Goal: Transaction & Acquisition: Book appointment/travel/reservation

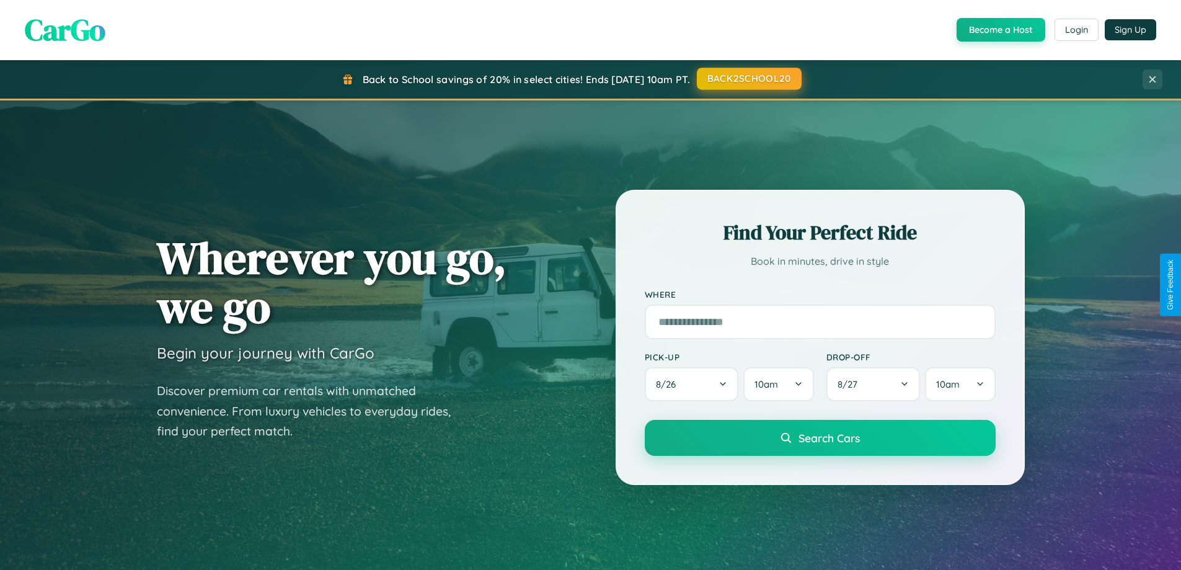
click at [748, 79] on button "BACK2SCHOOL20" at bounding box center [749, 79] width 105 height 22
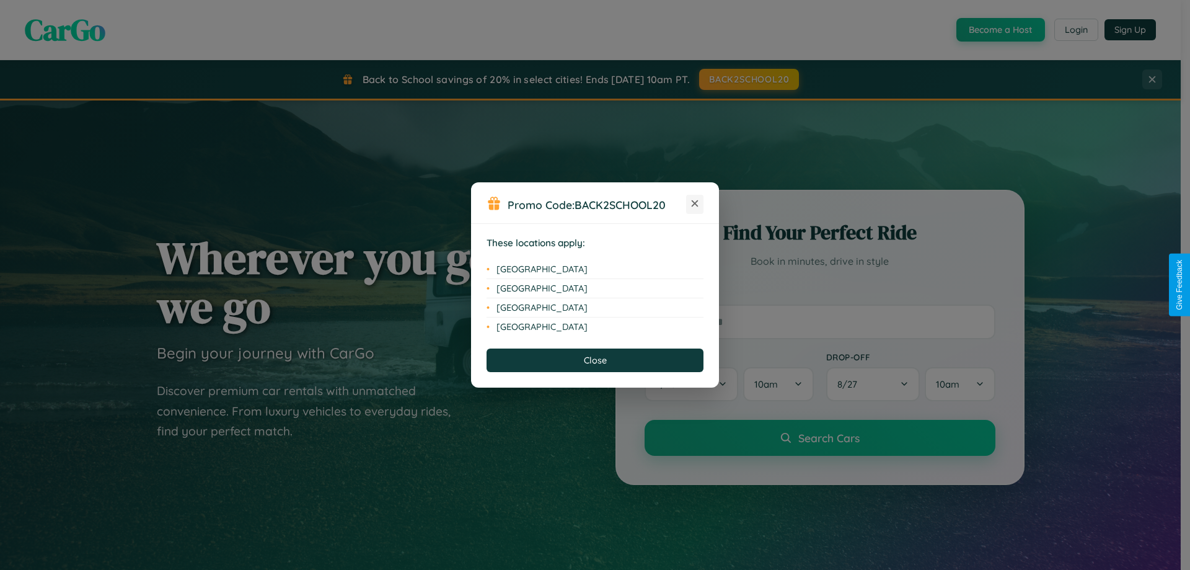
click at [695, 204] on icon at bounding box center [695, 203] width 7 height 7
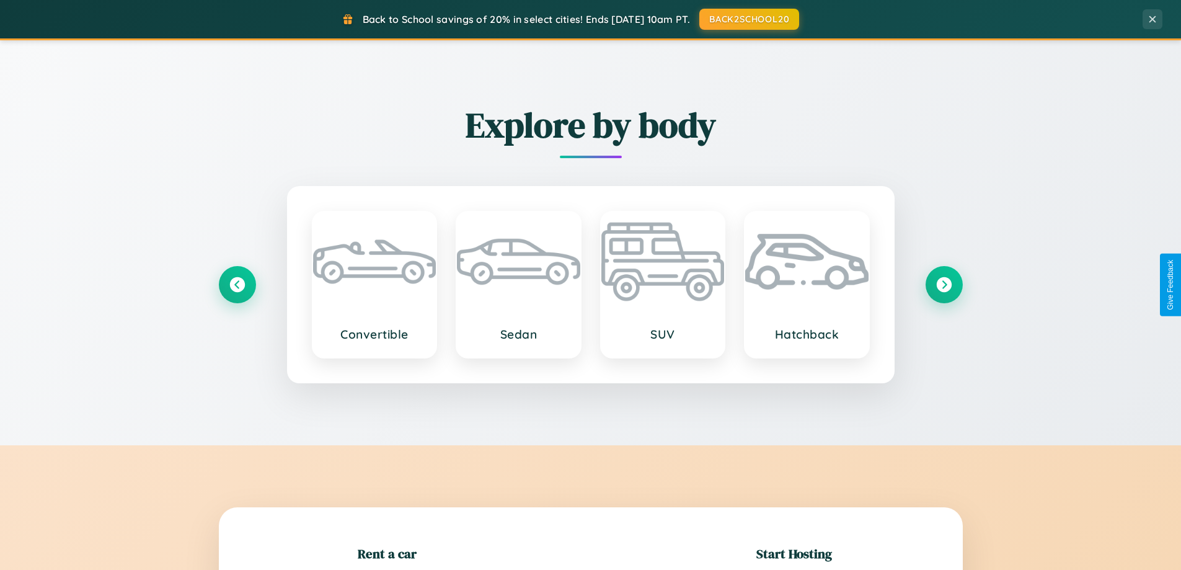
scroll to position [268, 0]
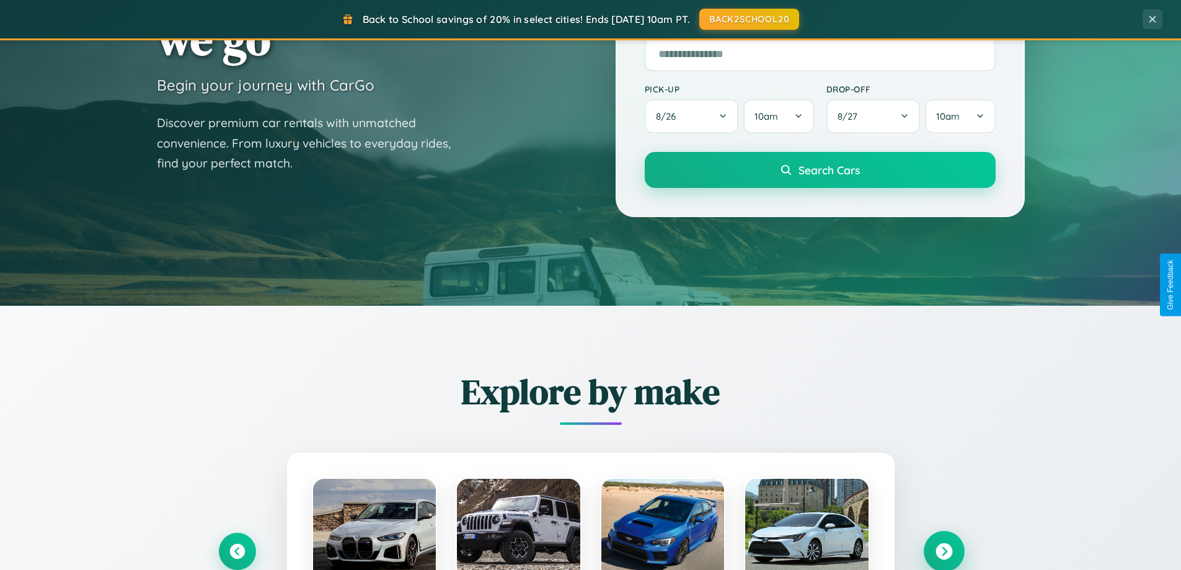
click at [943, 551] on icon at bounding box center [943, 551] width 17 height 17
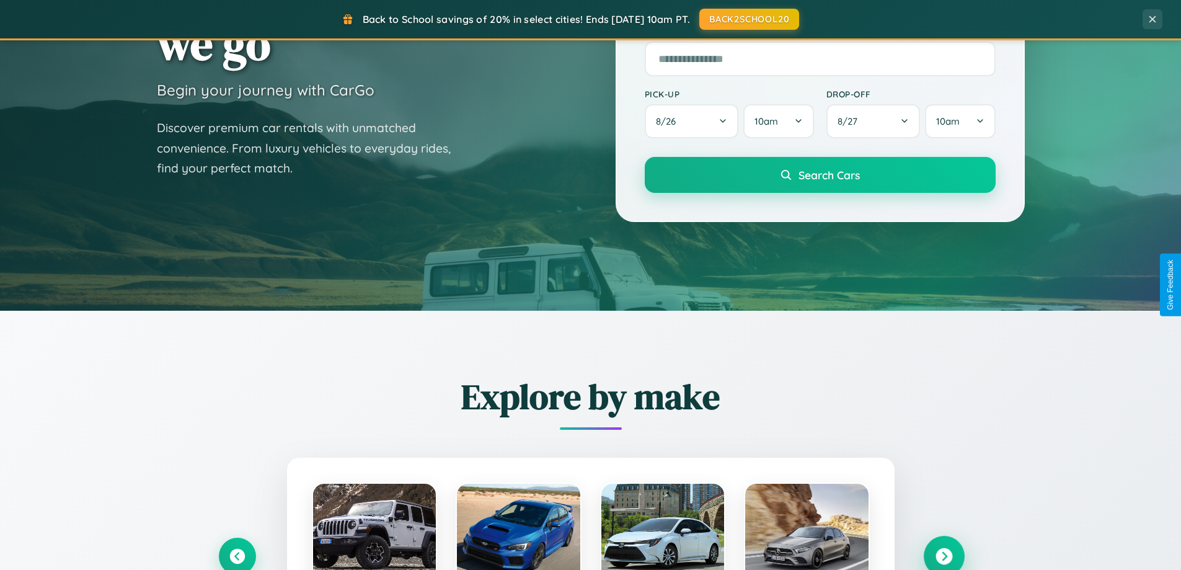
scroll to position [0, 0]
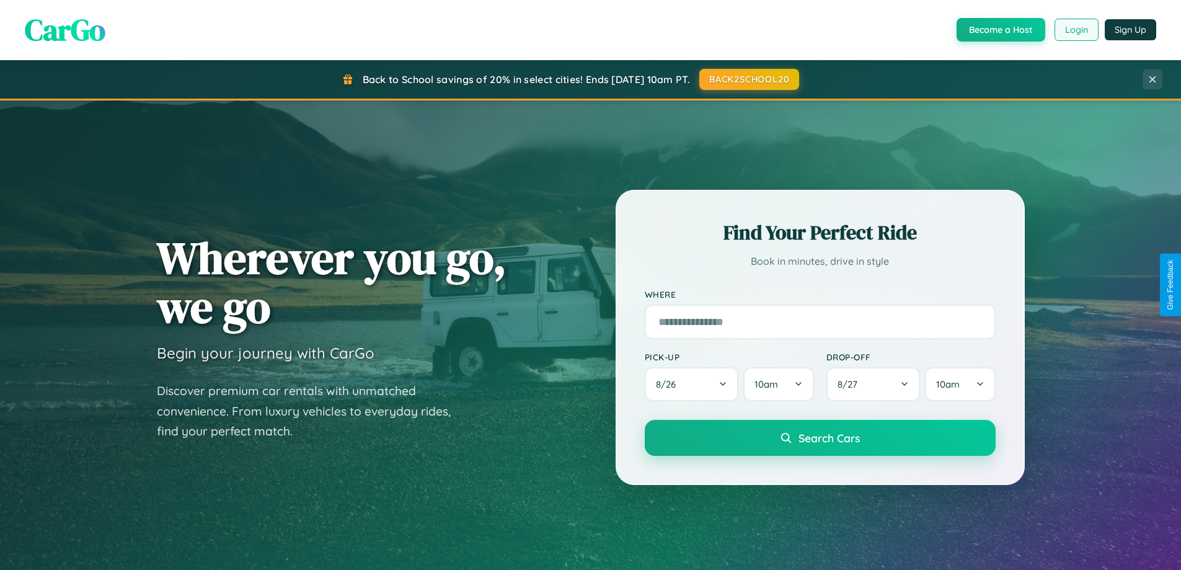
click at [1075, 30] on button "Login" at bounding box center [1076, 30] width 44 height 22
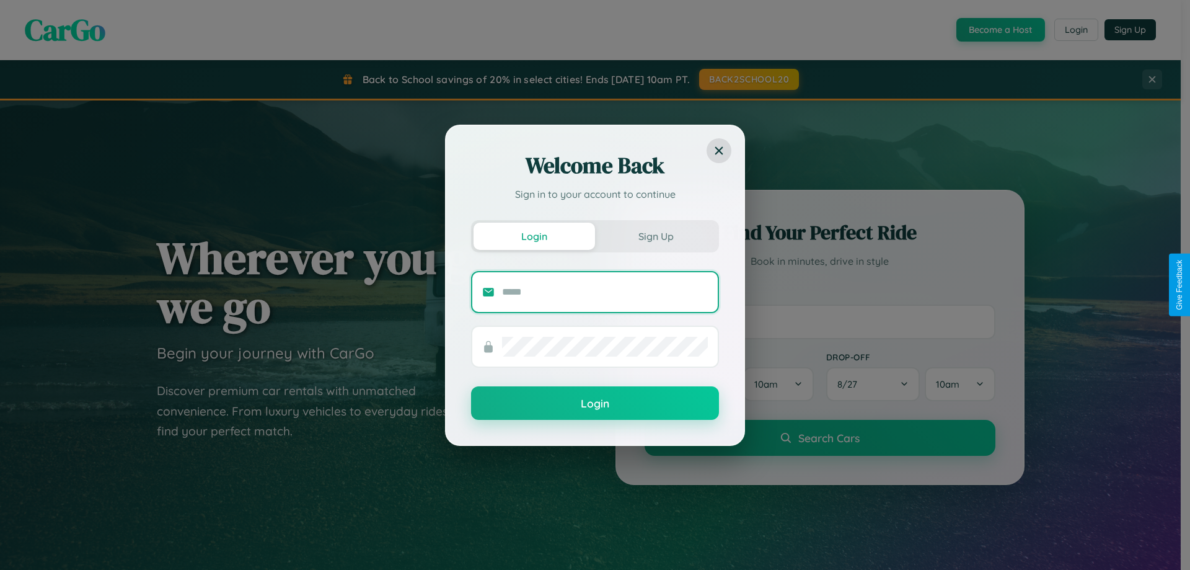
click at [605, 291] on input "text" at bounding box center [605, 292] width 206 height 20
type input "**********"
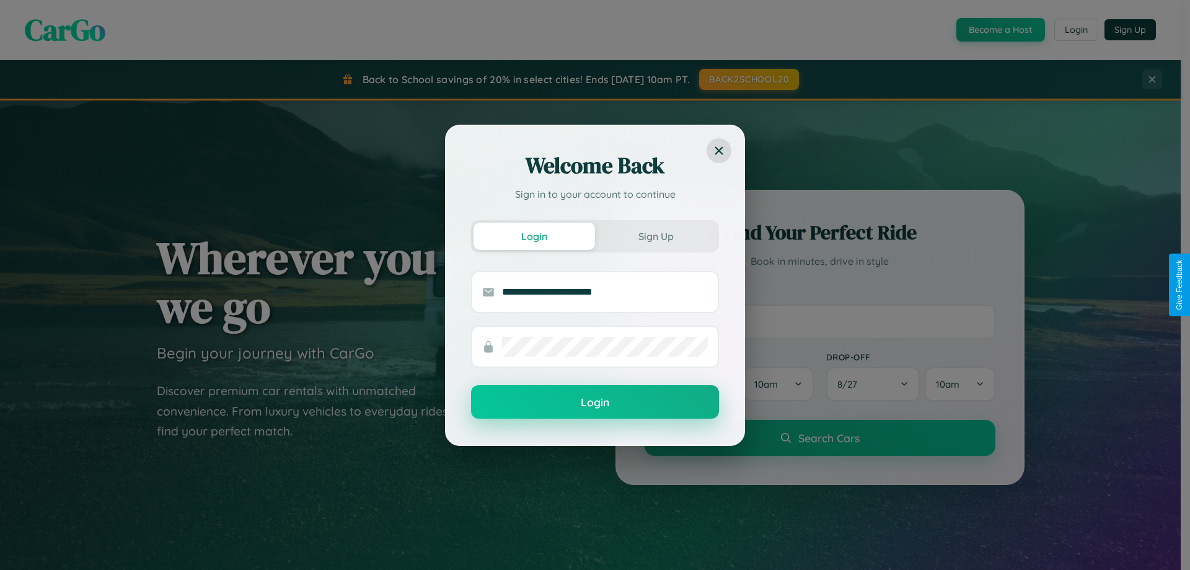
click at [595, 402] on button "Login" at bounding box center [595, 401] width 248 height 33
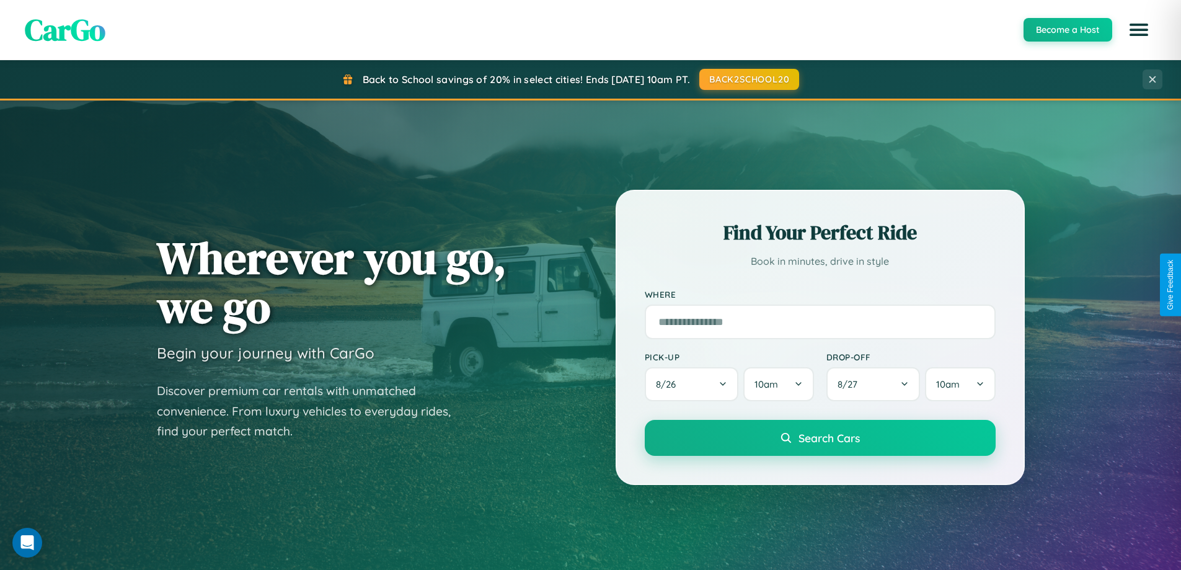
scroll to position [37, 0]
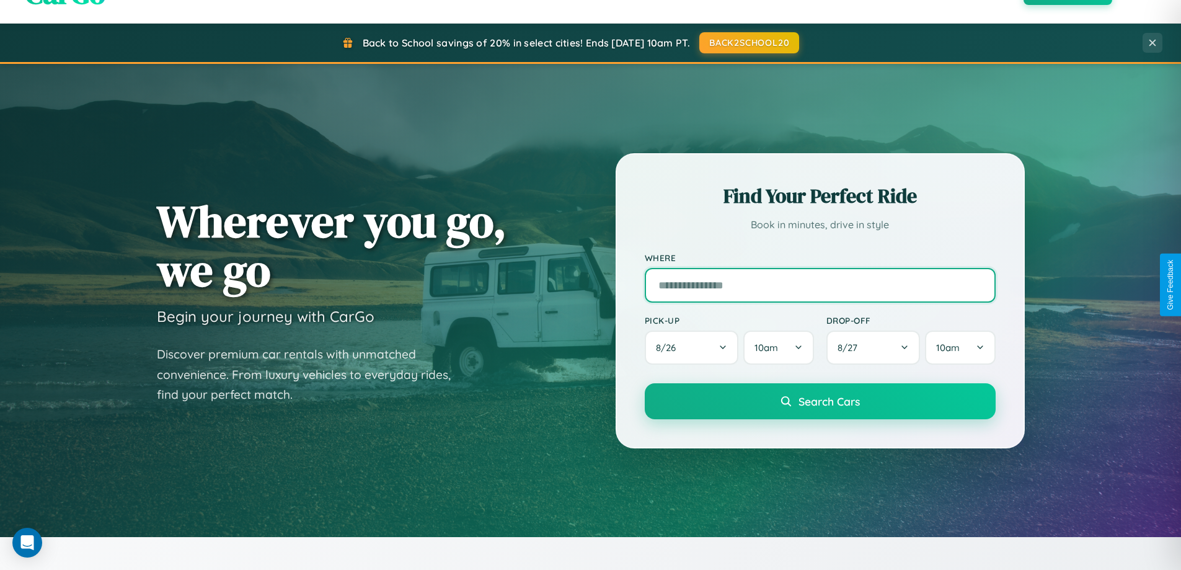
click at [819, 284] on input "text" at bounding box center [820, 285] width 351 height 35
type input "*******"
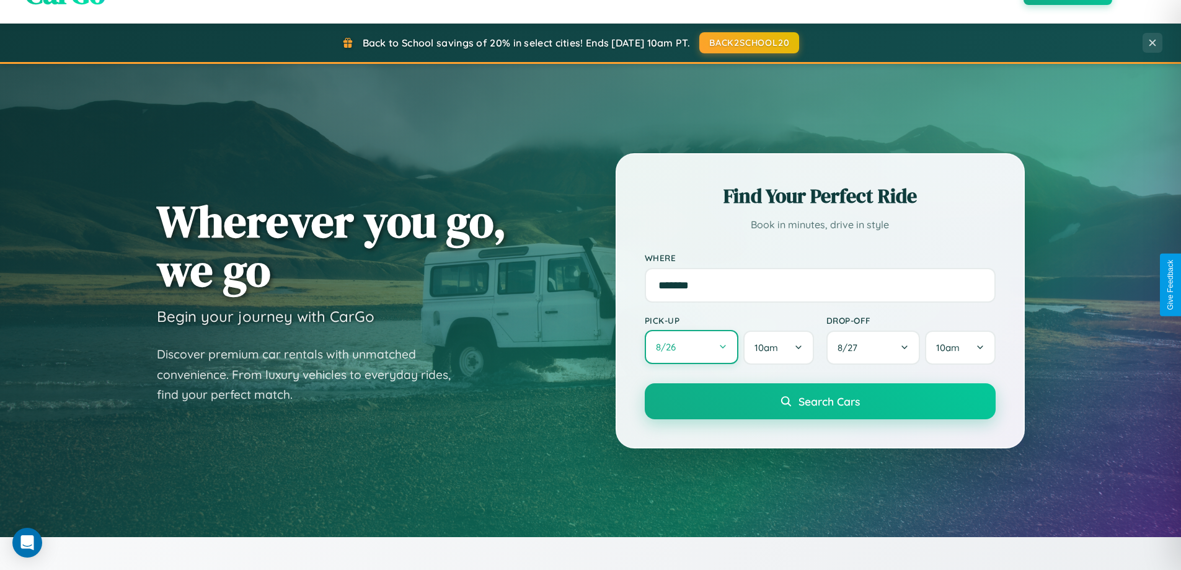
click at [691, 347] on button "8 / 26" at bounding box center [692, 347] width 94 height 34
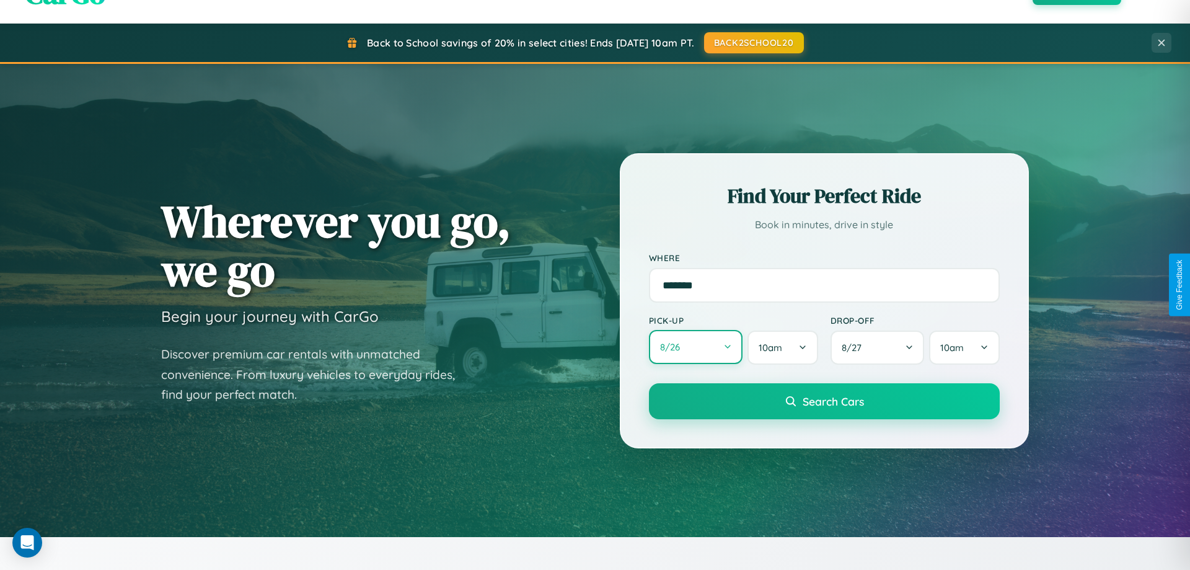
select select "*"
select select "****"
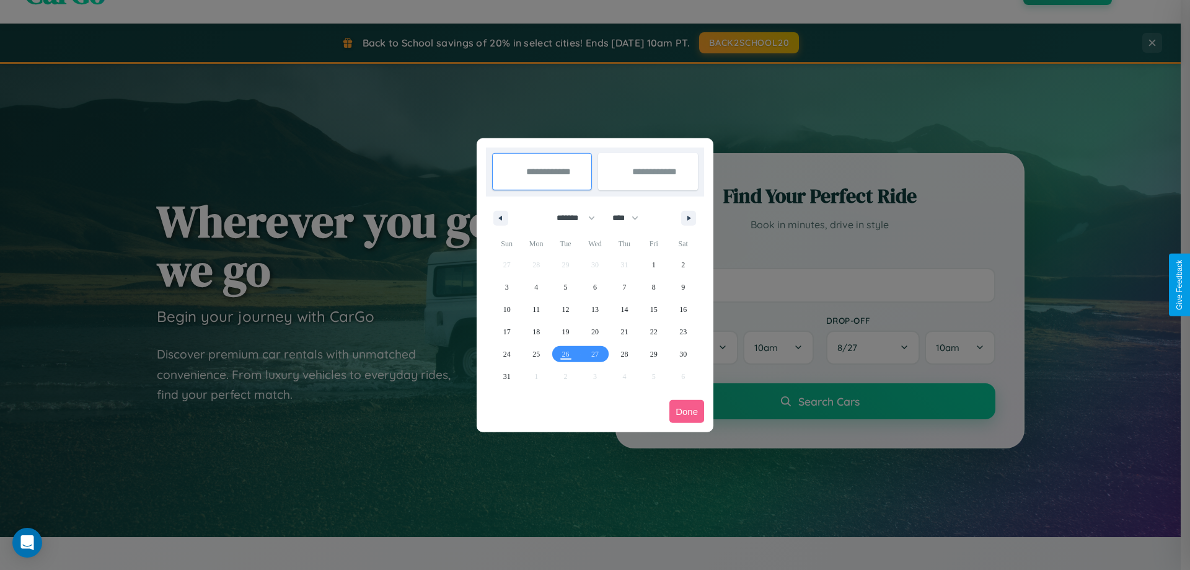
drag, startPoint x: 570, startPoint y: 218, endPoint x: 595, endPoint y: 249, distance: 39.7
click at [570, 218] on select "******* ******** ***** ***** *** **** **** ****** ********* ******* ******** **…" at bounding box center [573, 218] width 53 height 20
select select "*"
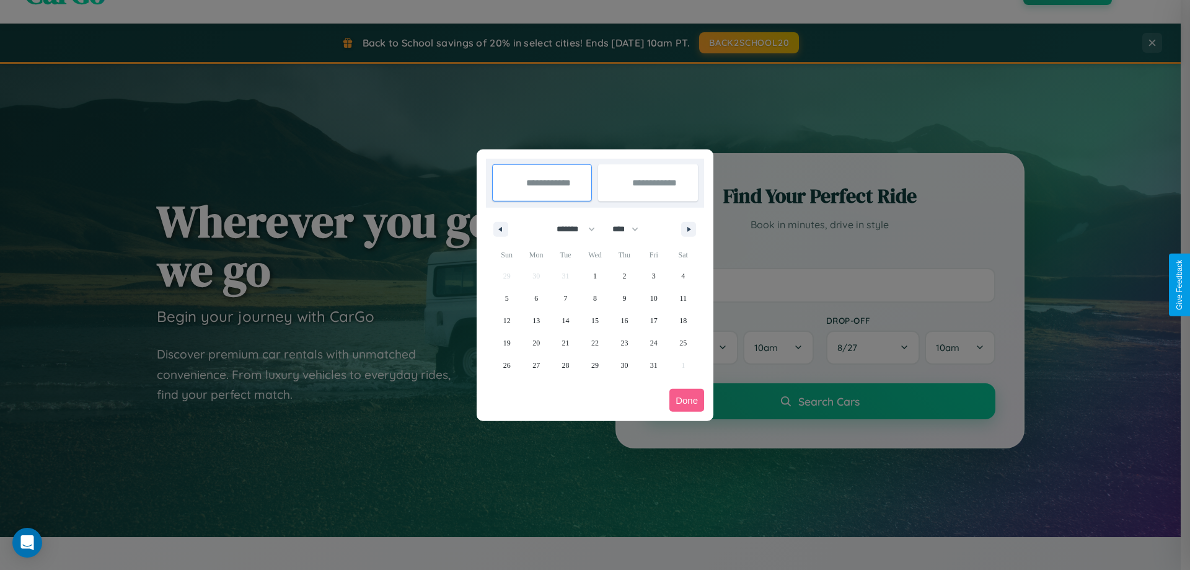
click at [631, 229] on select "**** **** **** **** **** **** **** **** **** **** **** **** **** **** **** ****…" at bounding box center [624, 229] width 37 height 20
select select "****"
click at [565, 364] on span "27" at bounding box center [565, 365] width 7 height 22
type input "**********"
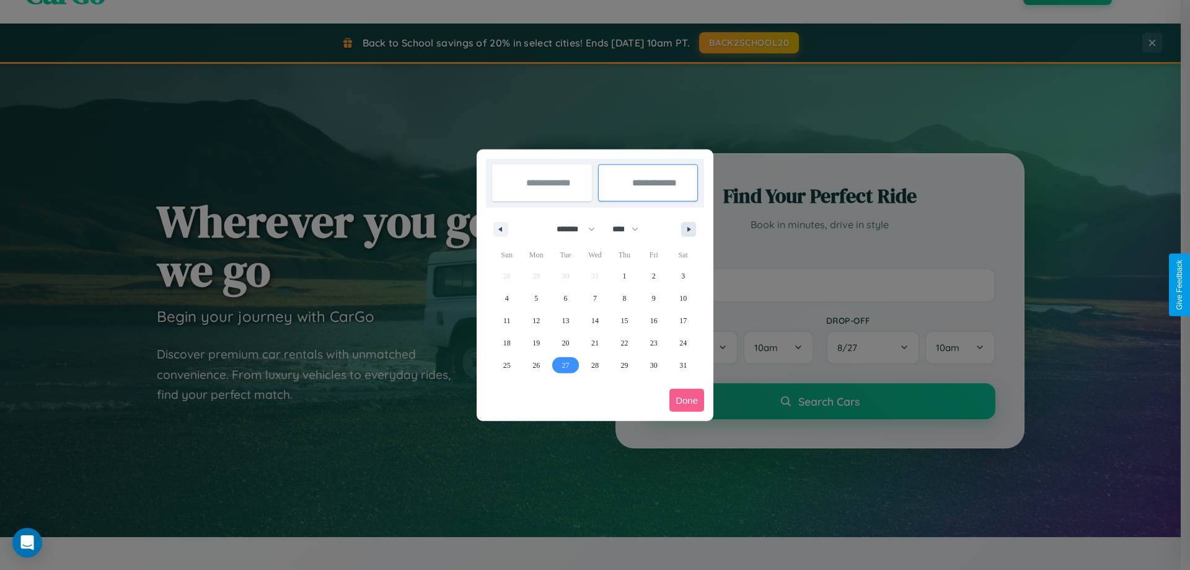
click at [689, 229] on icon "button" at bounding box center [691, 229] width 6 height 5
select select "*"
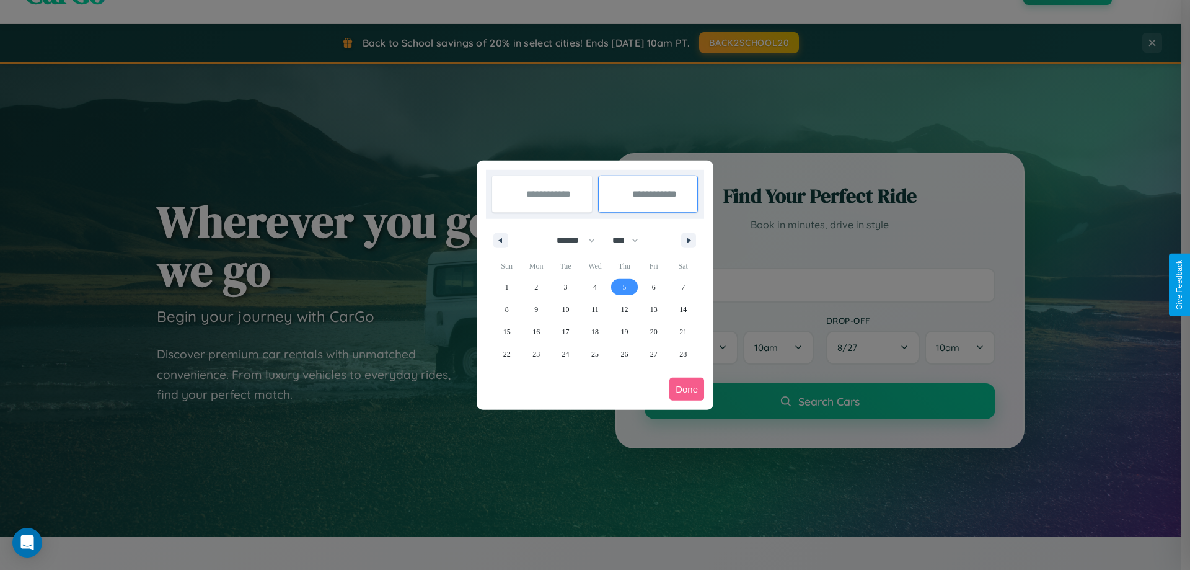
click at [624, 286] on span "5" at bounding box center [624, 287] width 4 height 22
type input "**********"
select select "*"
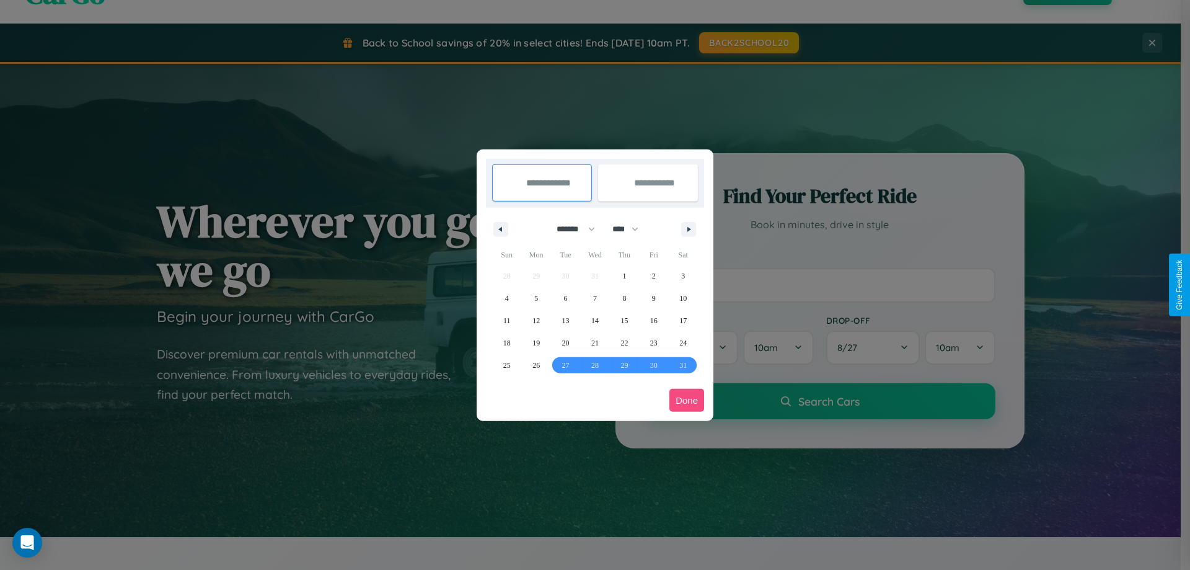
click at [687, 400] on button "Done" at bounding box center [686, 400] width 35 height 23
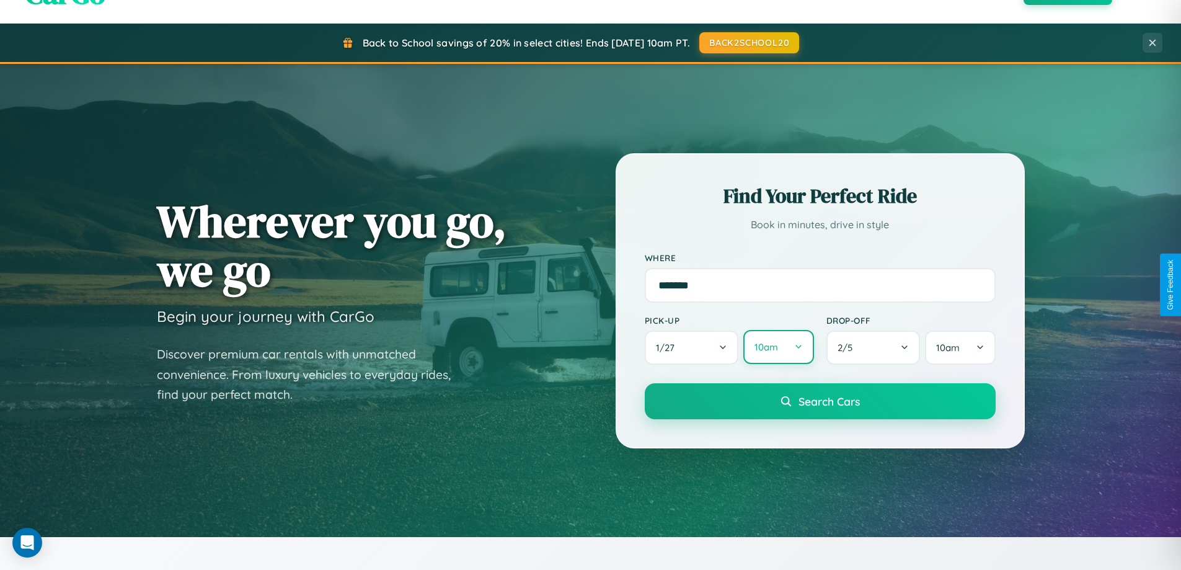
click at [778, 347] on button "10am" at bounding box center [778, 347] width 70 height 34
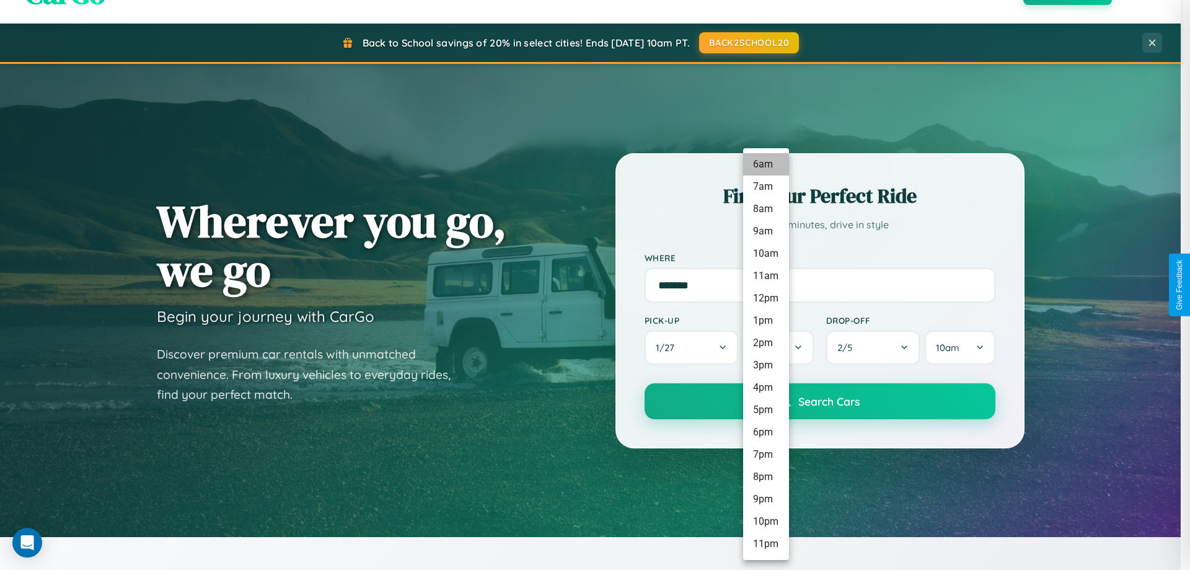
click at [765, 164] on li "6am" at bounding box center [766, 164] width 46 height 22
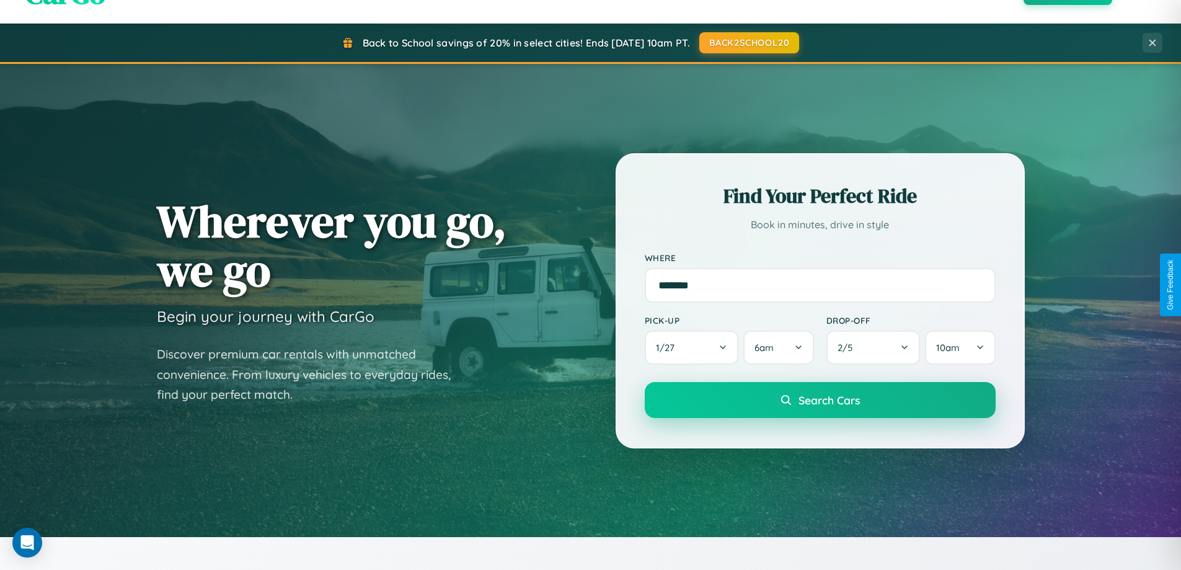
click at [819, 401] on span "Search Cars" at bounding box center [828, 400] width 61 height 14
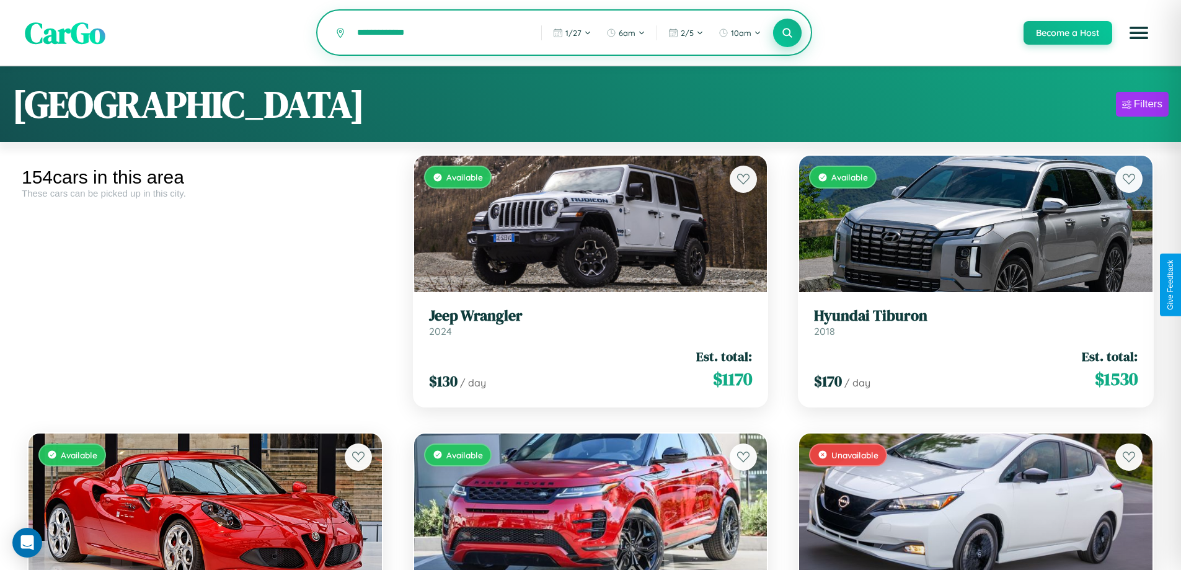
type input "**********"
click at [787, 33] on icon at bounding box center [788, 33] width 12 height 12
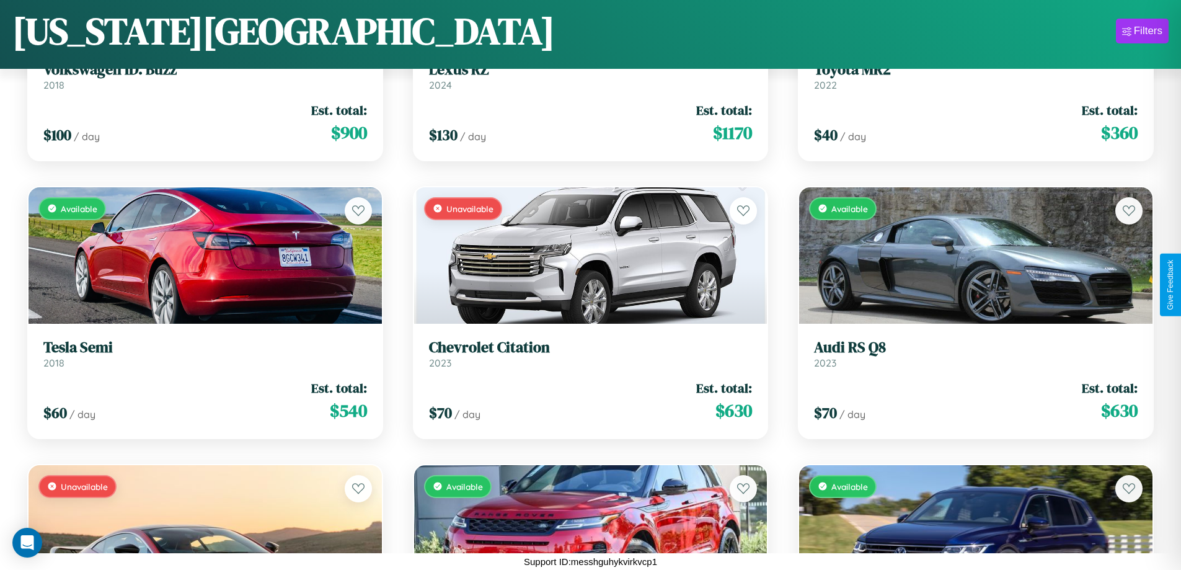
scroll to position [5170, 0]
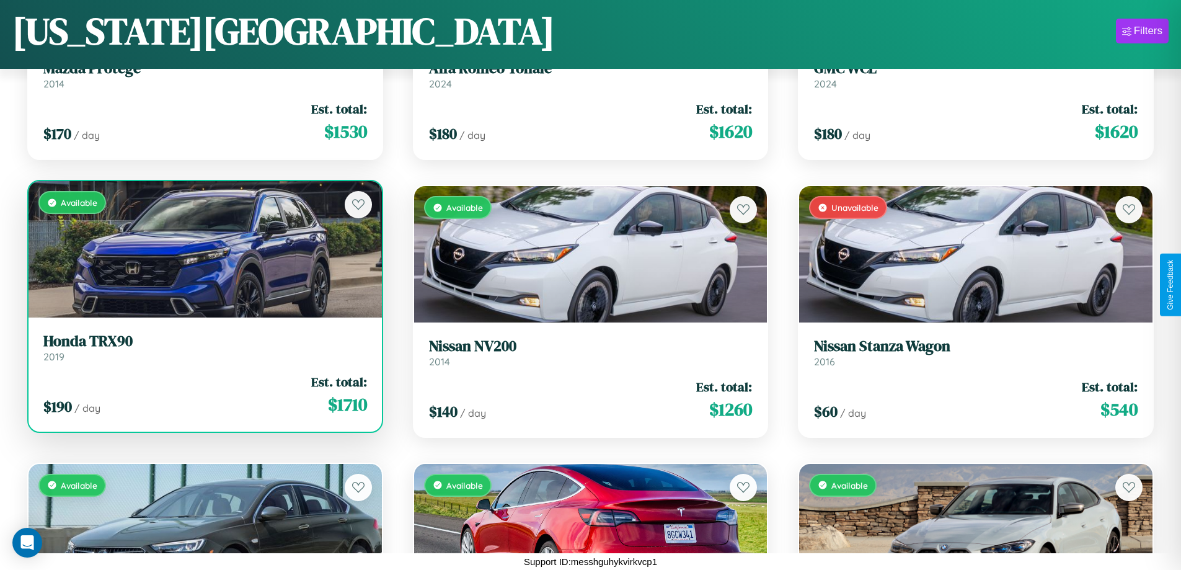
click at [203, 352] on link "Honda TRX90 2019" at bounding box center [205, 347] width 324 height 30
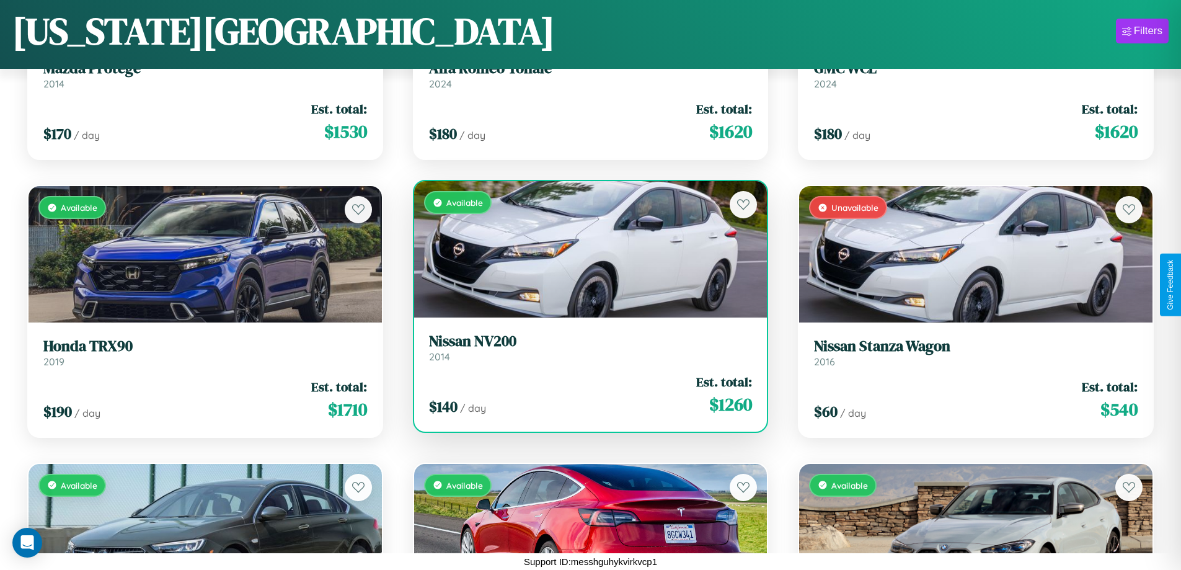
scroll to position [1562, 0]
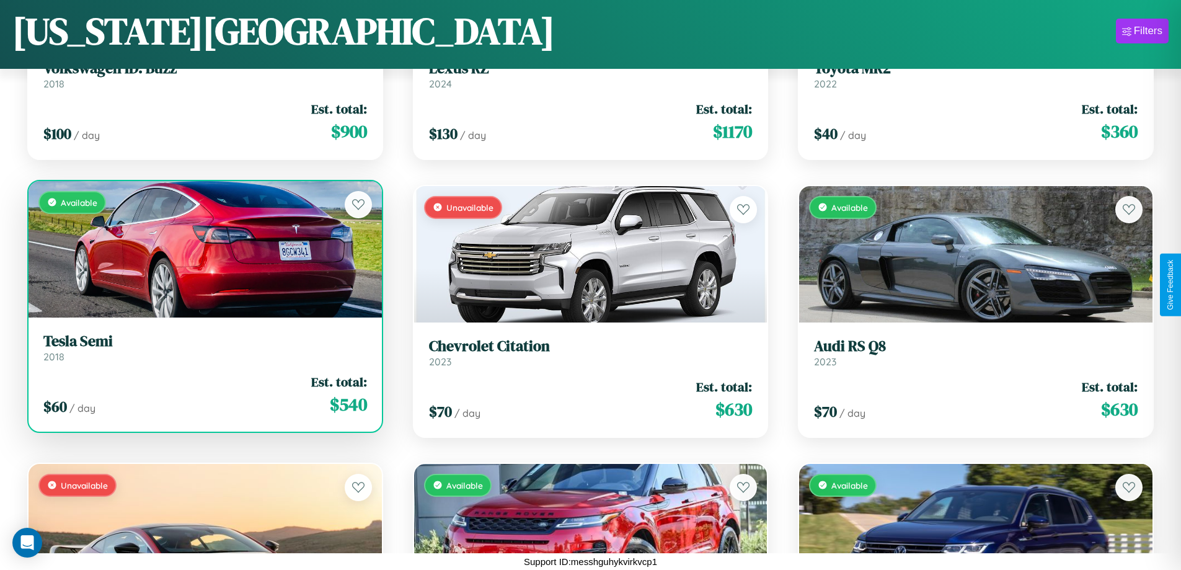
click at [203, 352] on link "Tesla Semi 2018" at bounding box center [205, 347] width 324 height 30
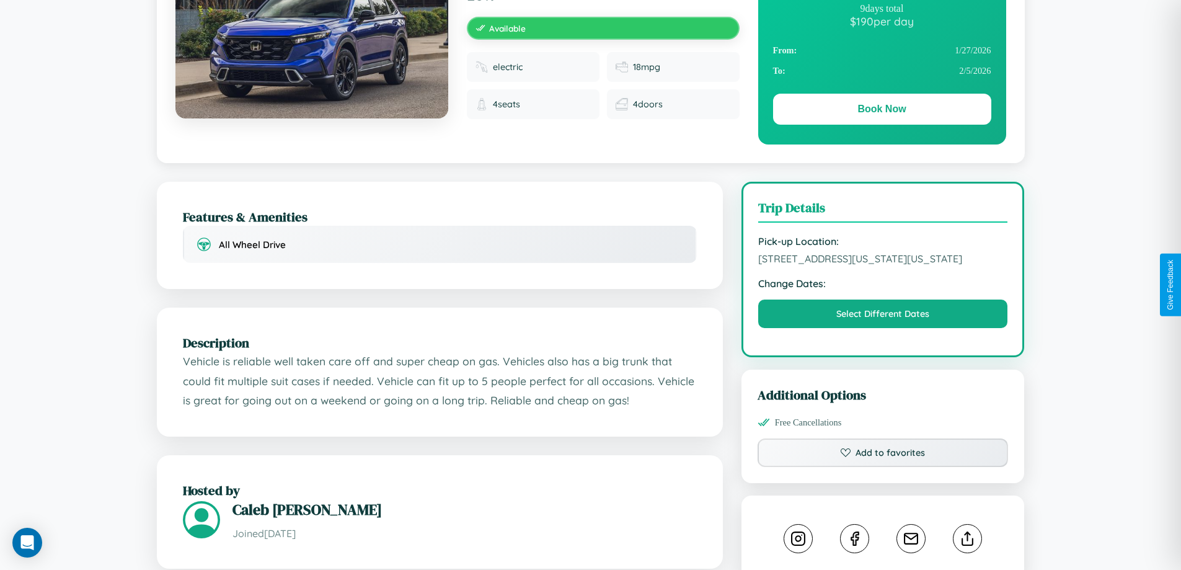
scroll to position [334, 0]
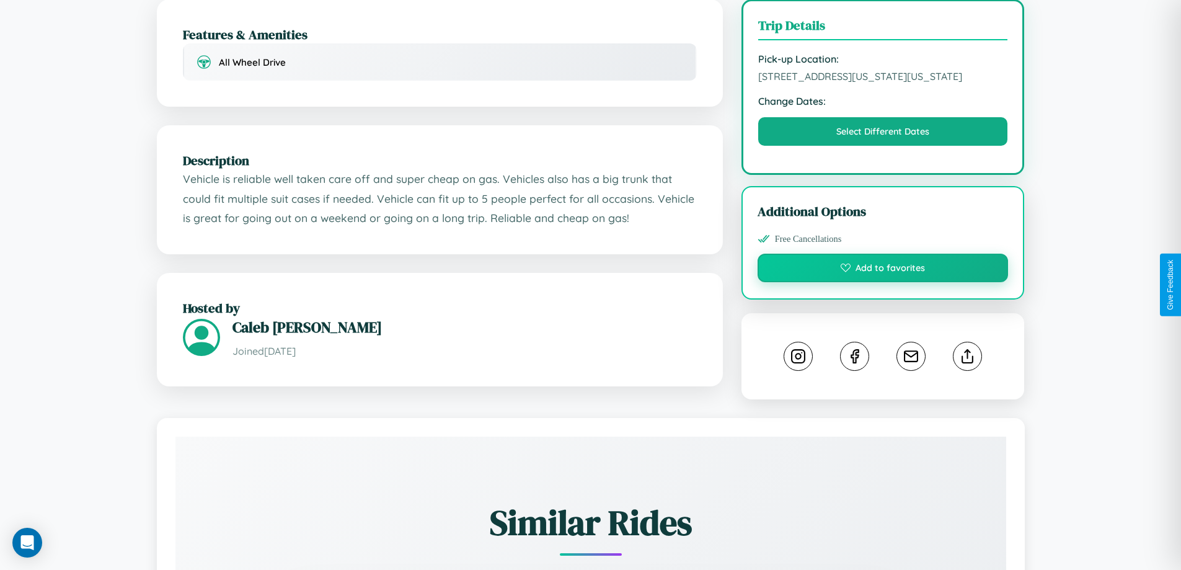
click at [883, 282] on button "Add to favorites" at bounding box center [882, 268] width 251 height 29
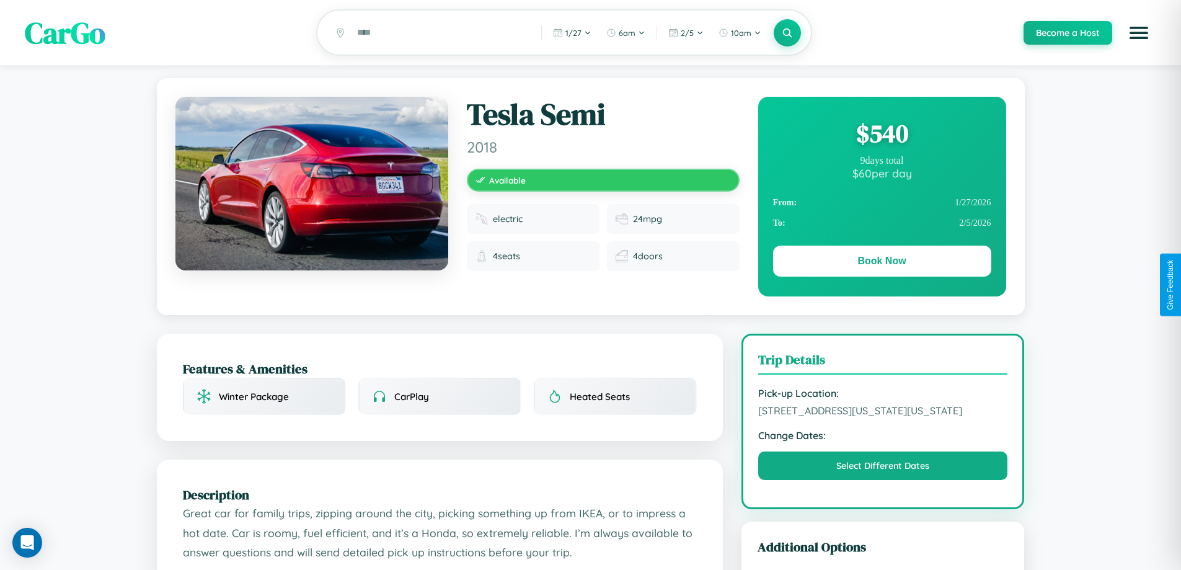
scroll to position [134, 0]
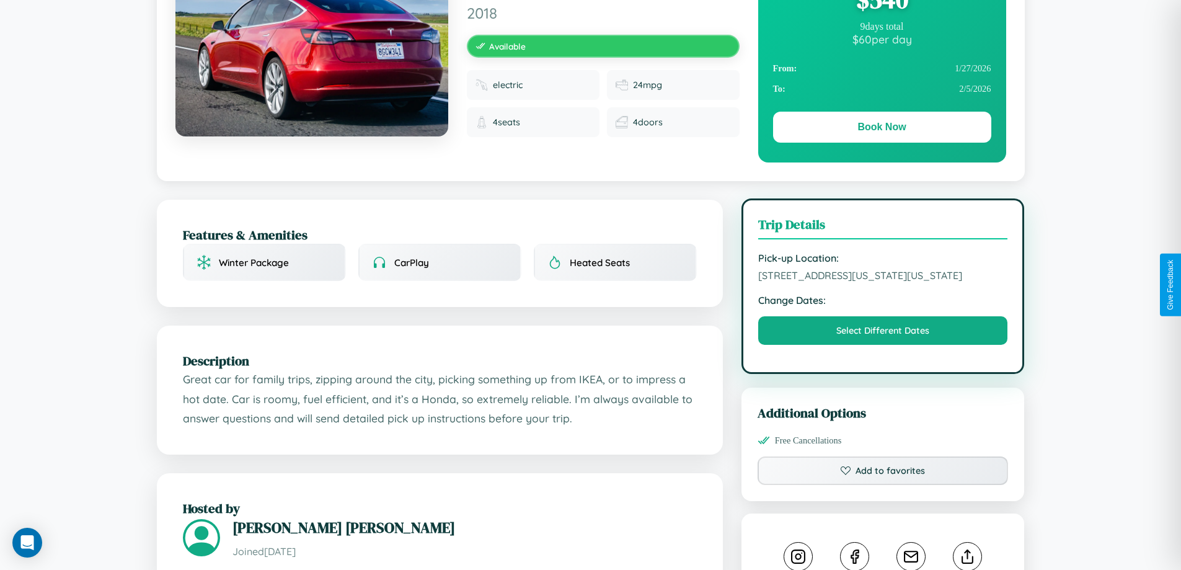
click at [883, 281] on span "[STREET_ADDRESS][US_STATE][US_STATE]" at bounding box center [883, 275] width 250 height 12
click at [883, 281] on span "5670 Church Street New York City New York 40797 United States" at bounding box center [883, 275] width 250 height 12
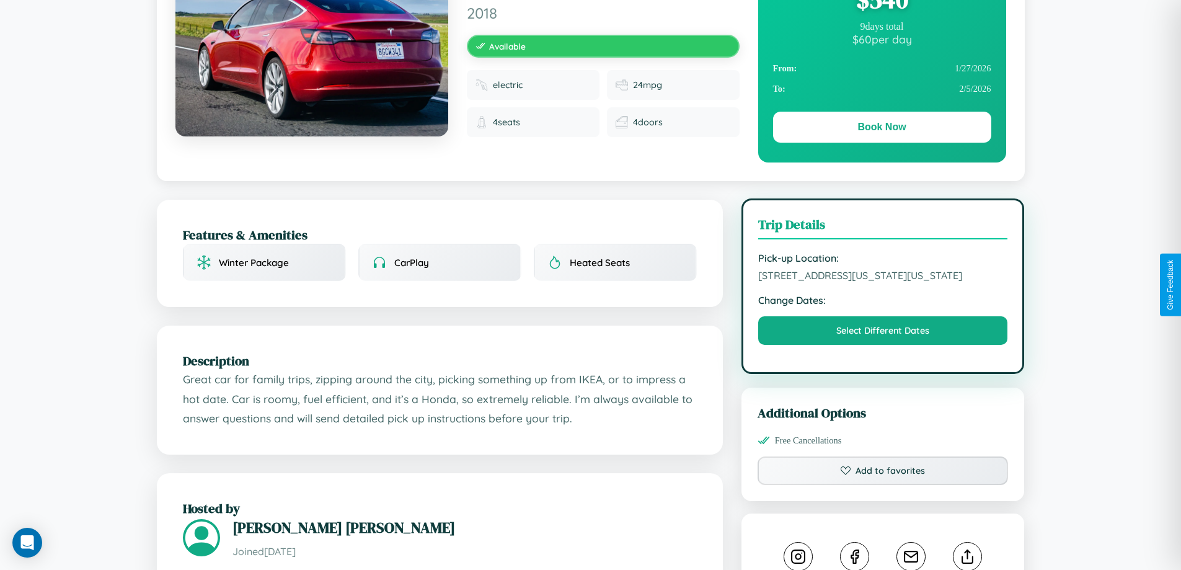
click at [883, 281] on span "5670 Church Street New York City New York 40797 United States" at bounding box center [883, 275] width 250 height 12
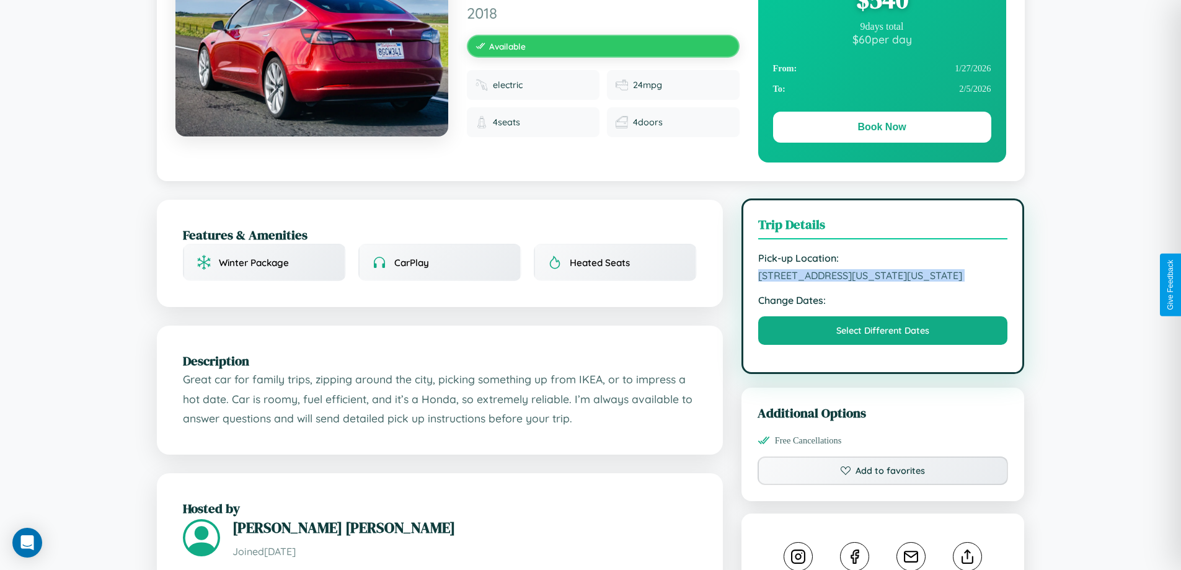
click at [883, 281] on span "5670 Church Street New York City New York 40797 United States" at bounding box center [883, 275] width 250 height 12
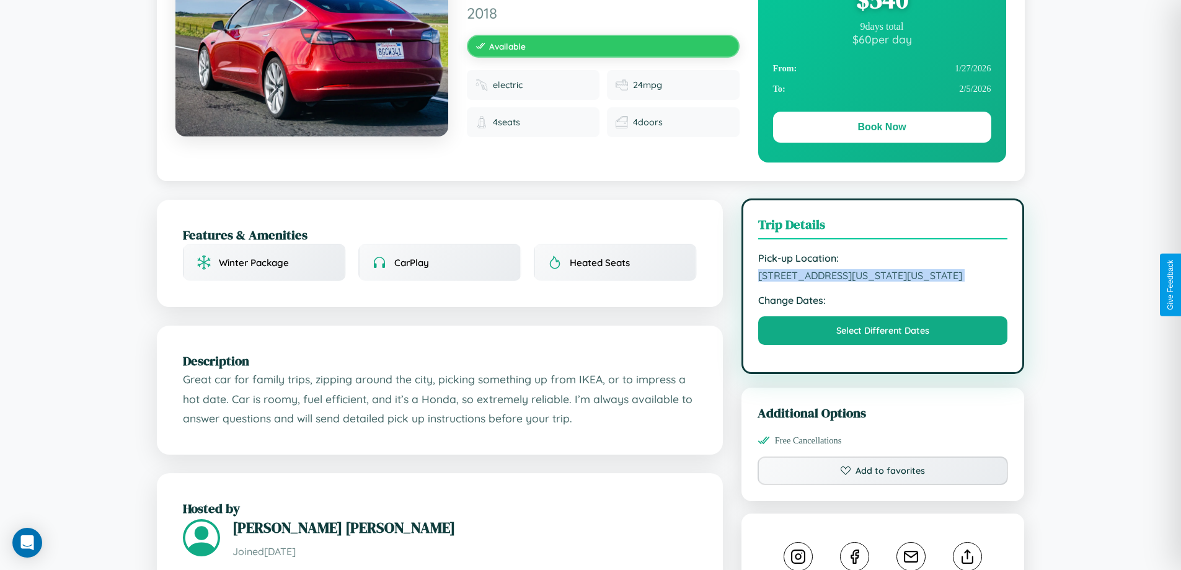
click at [883, 281] on span "5670 Church Street New York City New York 40797 United States" at bounding box center [883, 275] width 250 height 12
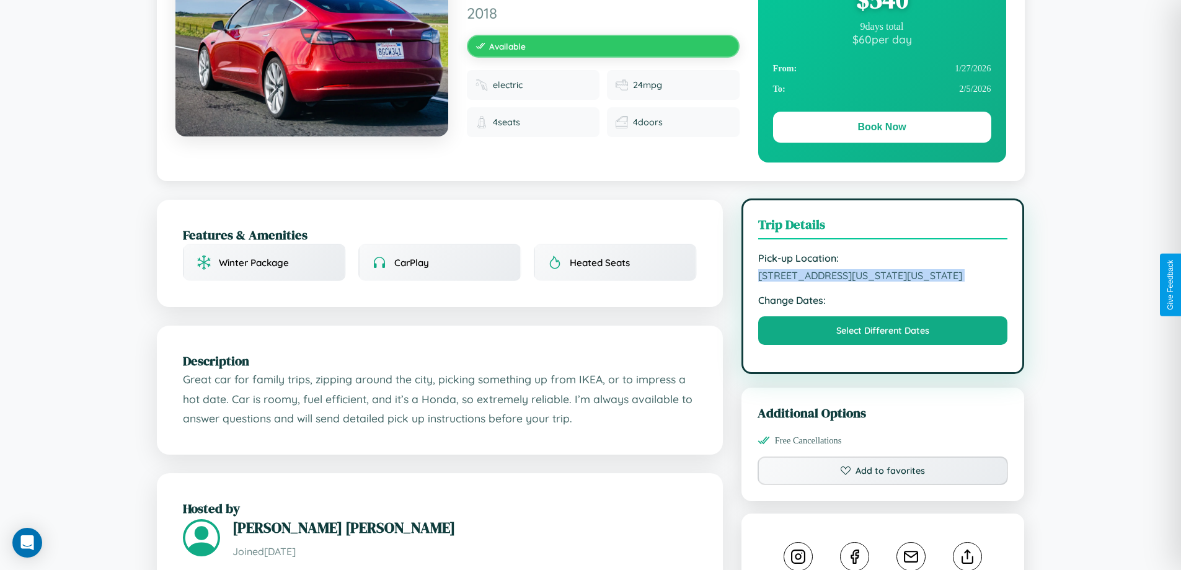
click at [883, 281] on span "5670 Church Street New York City New York 40797 United States" at bounding box center [883, 275] width 250 height 12
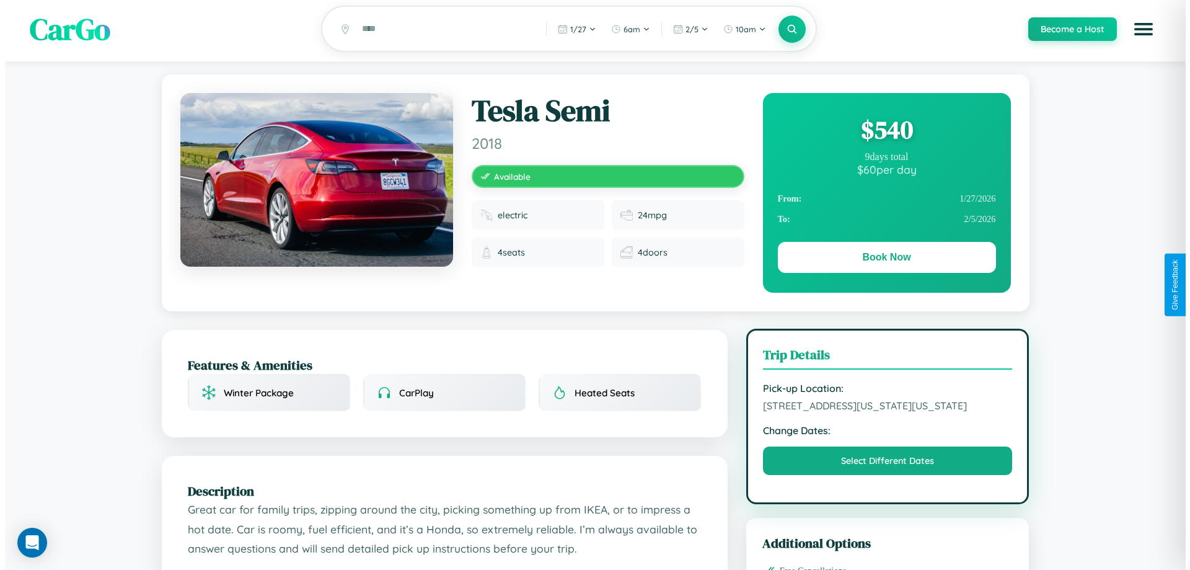
scroll to position [0, 0]
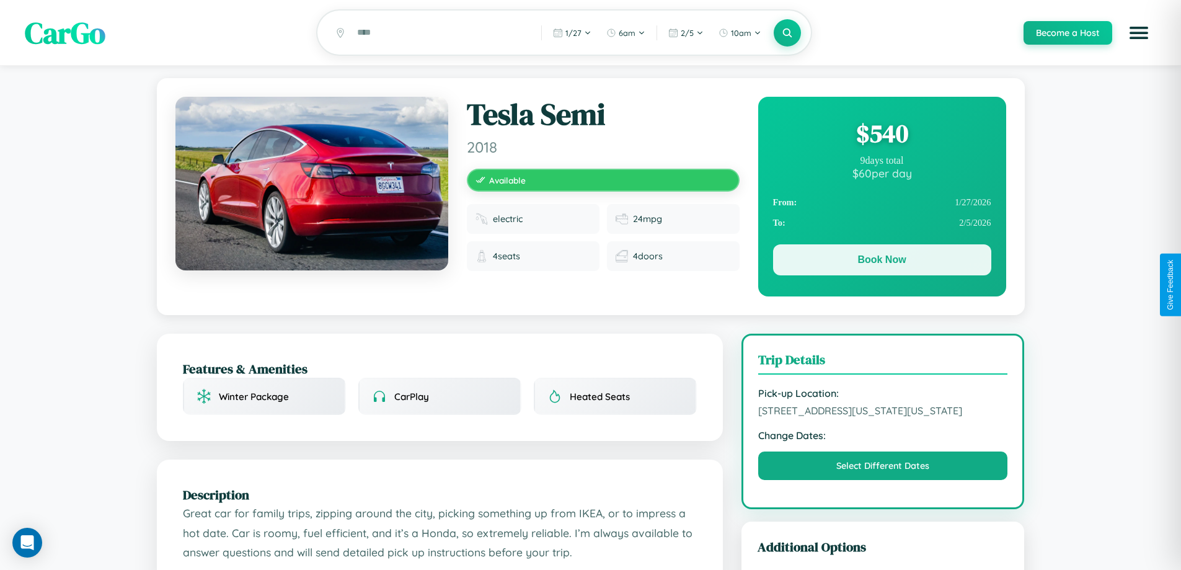
click at [881, 262] on button "Book Now" at bounding box center [882, 259] width 218 height 31
